Goal: Complete application form: Complete application form

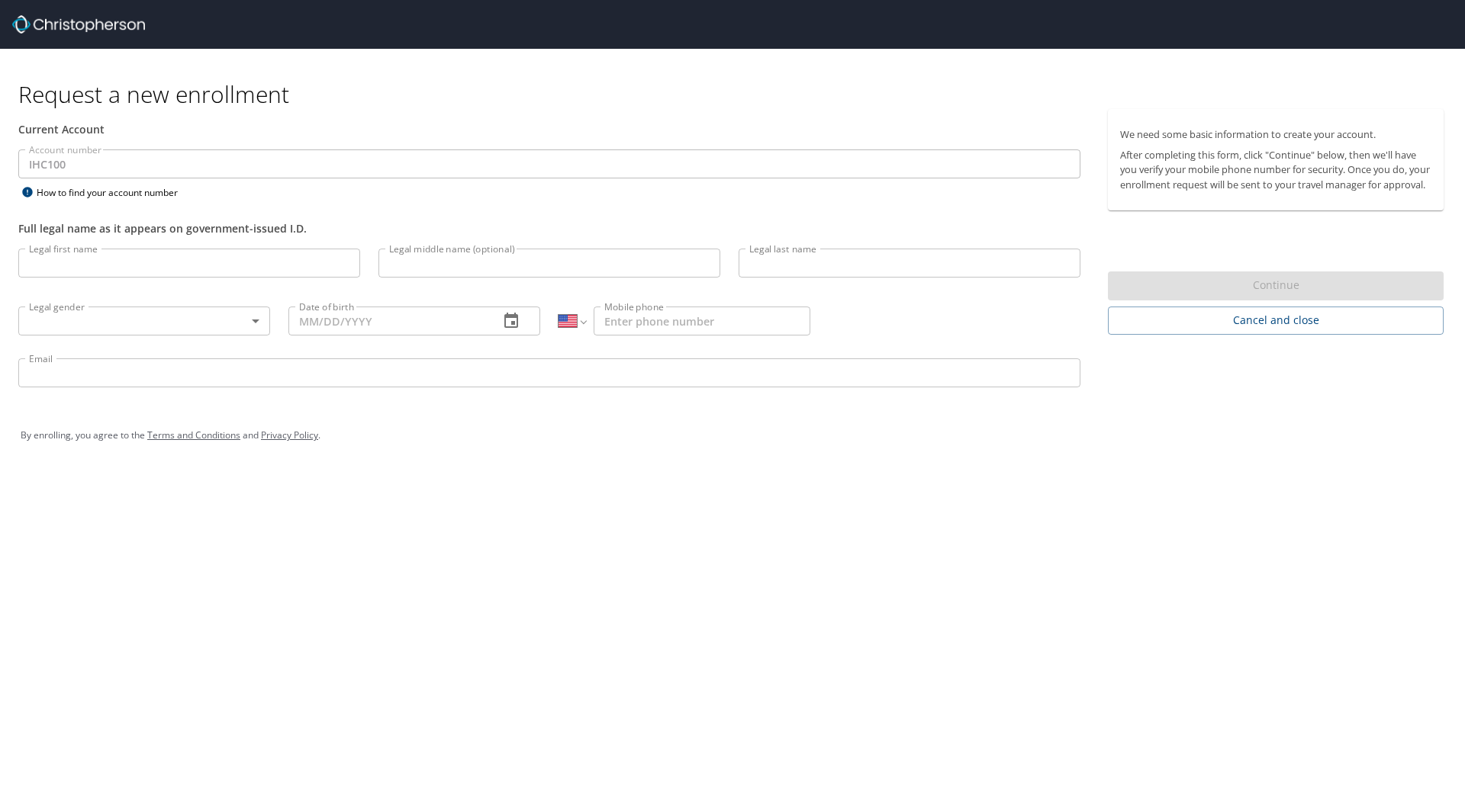
select select "US"
click at [104, 251] on input "Legal first name" at bounding box center [189, 263] width 342 height 29
type input "Caleb"
type input "[PERSON_NAME]"
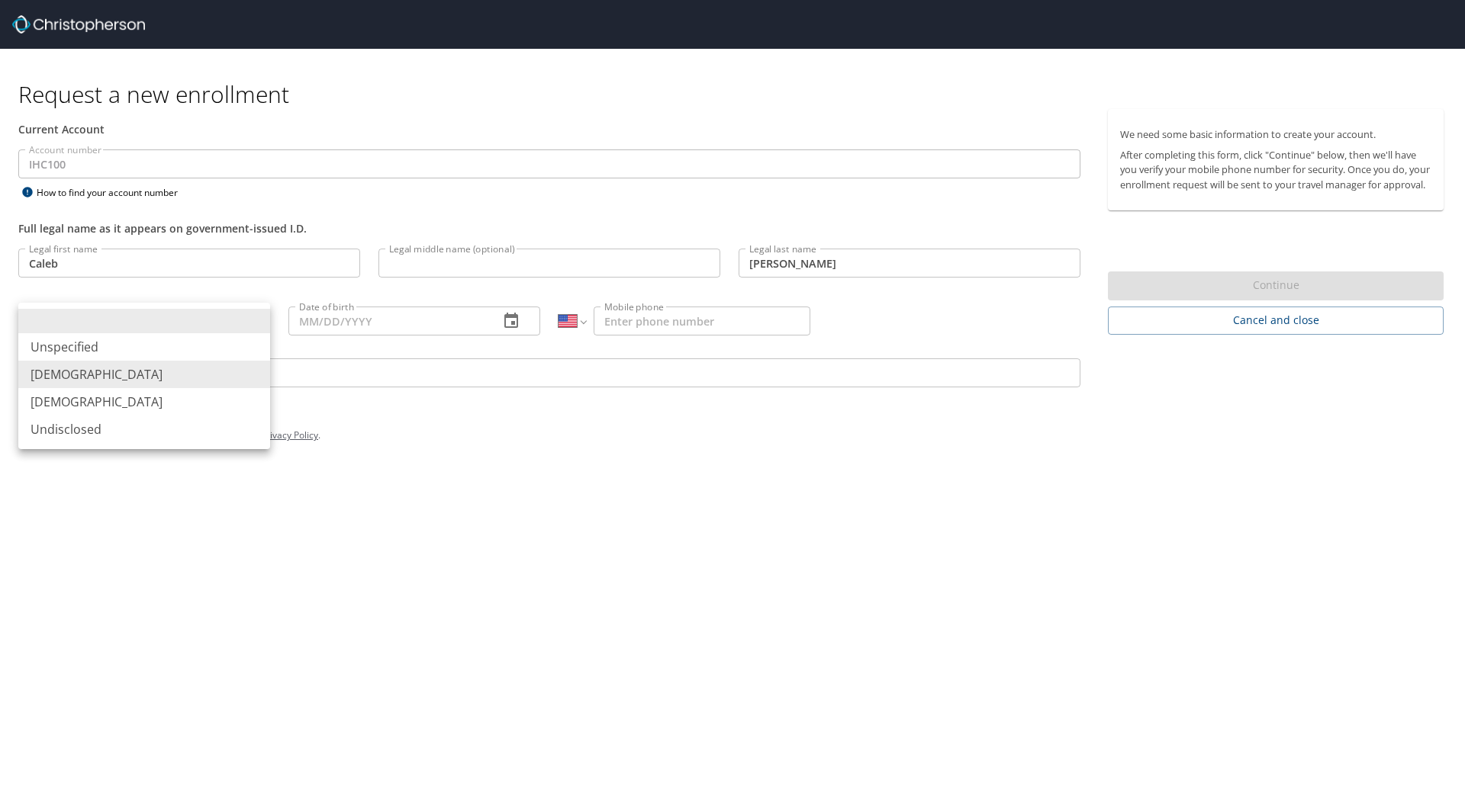
type input "[DEMOGRAPHIC_DATA]"
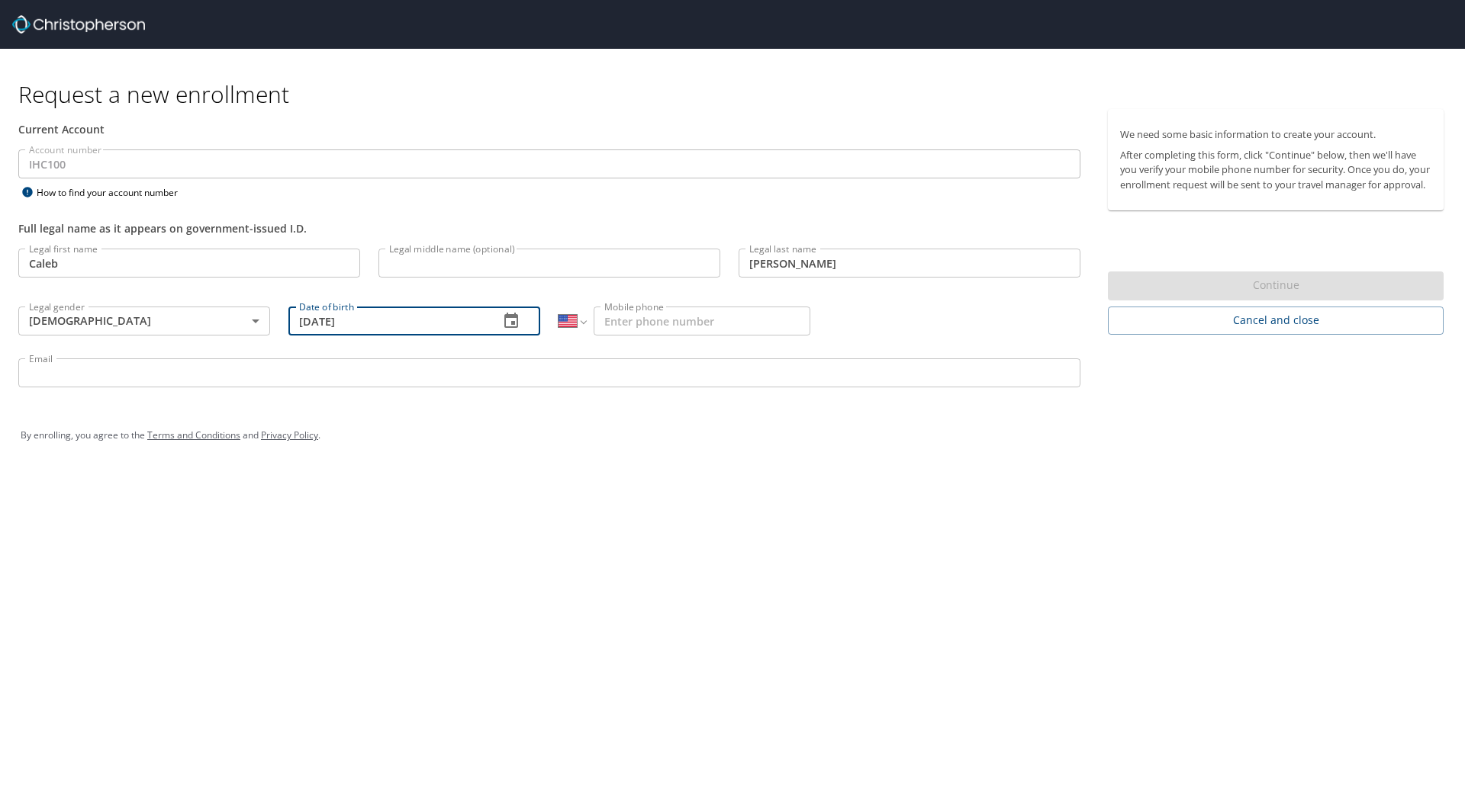
type input "[DATE]"
type input "[PHONE_NUMBER]"
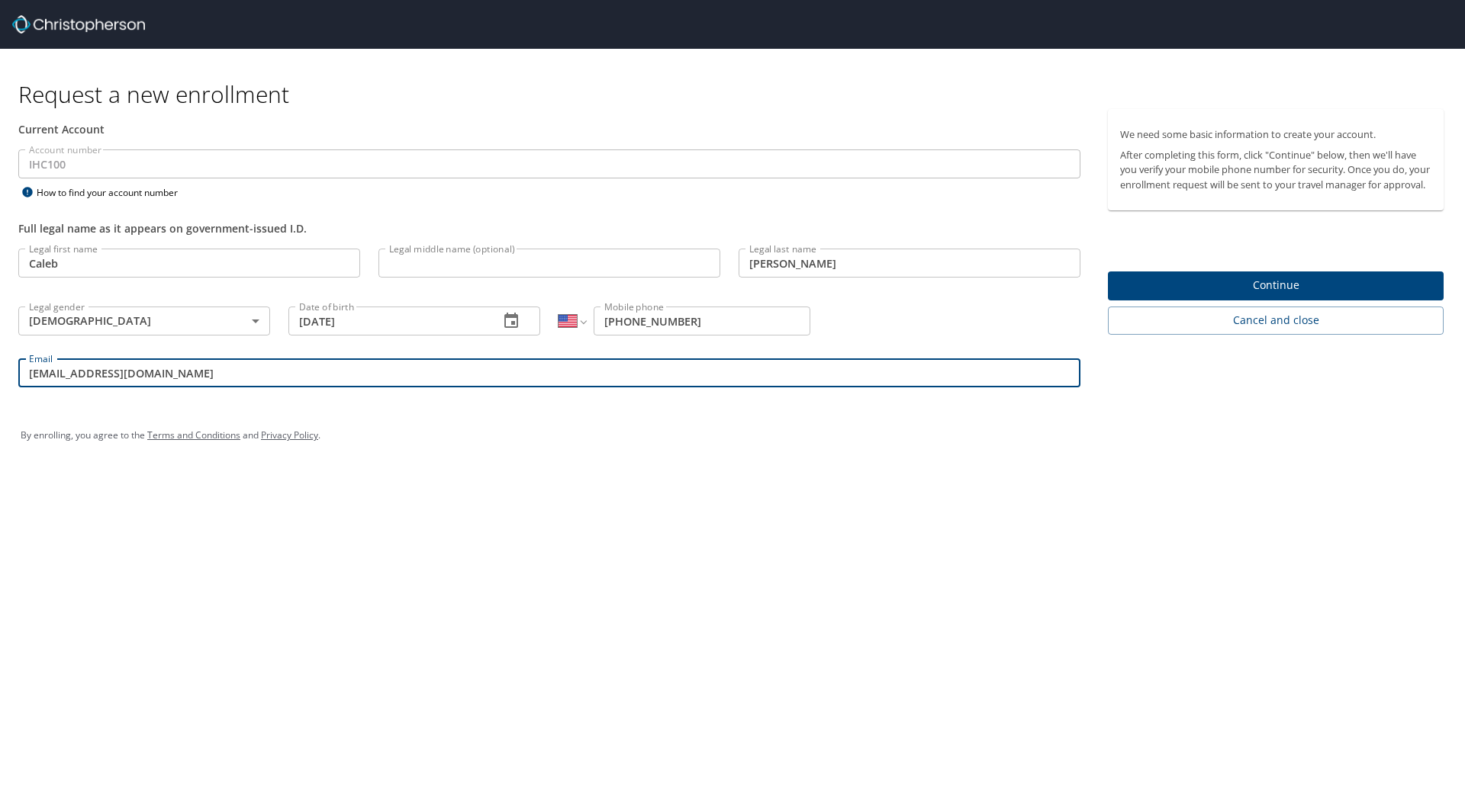
type input "[EMAIL_ADDRESS][DOMAIN_NAME]"
click at [1286, 295] on span "Continue" at bounding box center [1275, 286] width 311 height 19
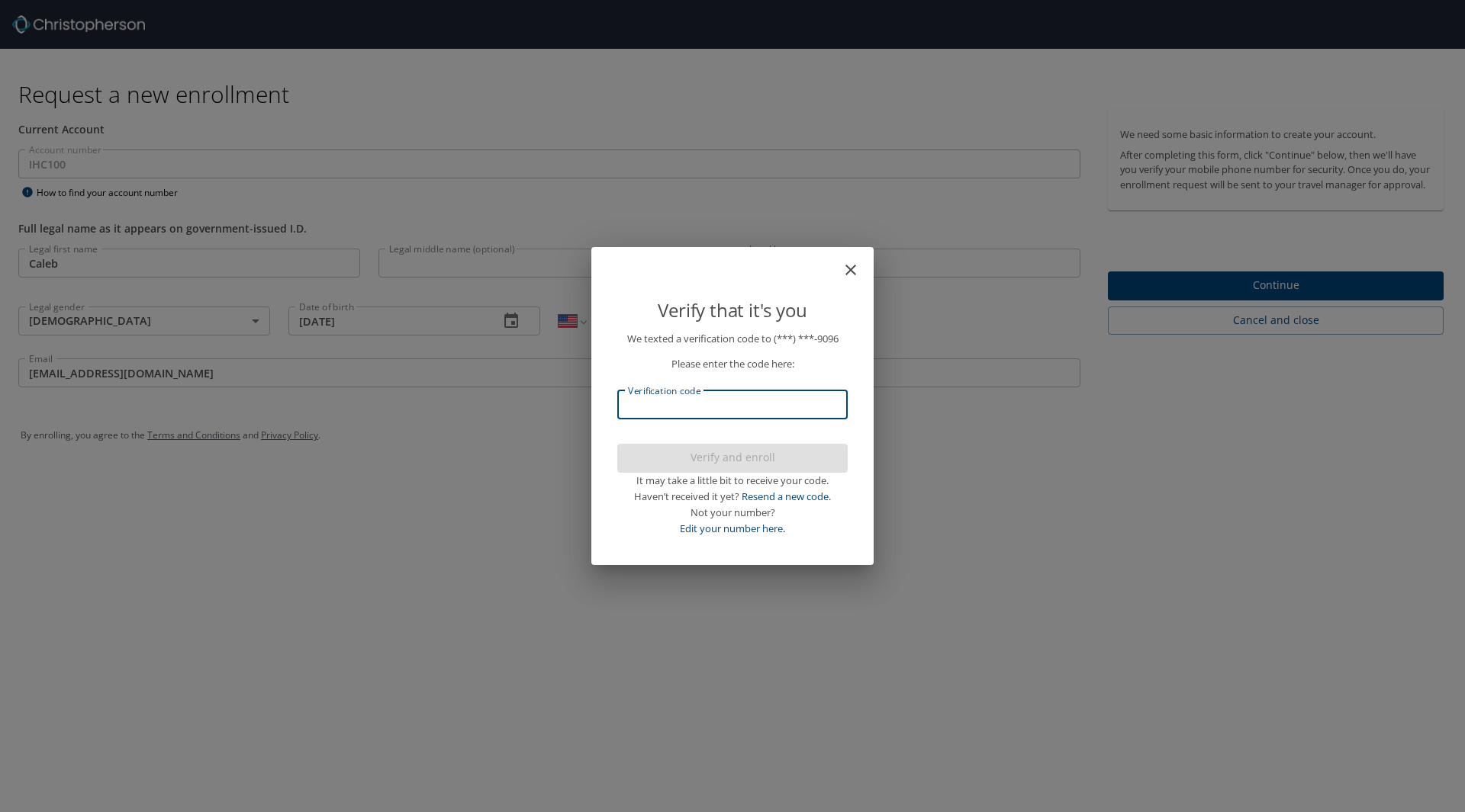
click at [708, 405] on input "Verification code" at bounding box center [732, 405] width 230 height 29
type input "982665"
